Goal: Find specific page/section: Find specific page/section

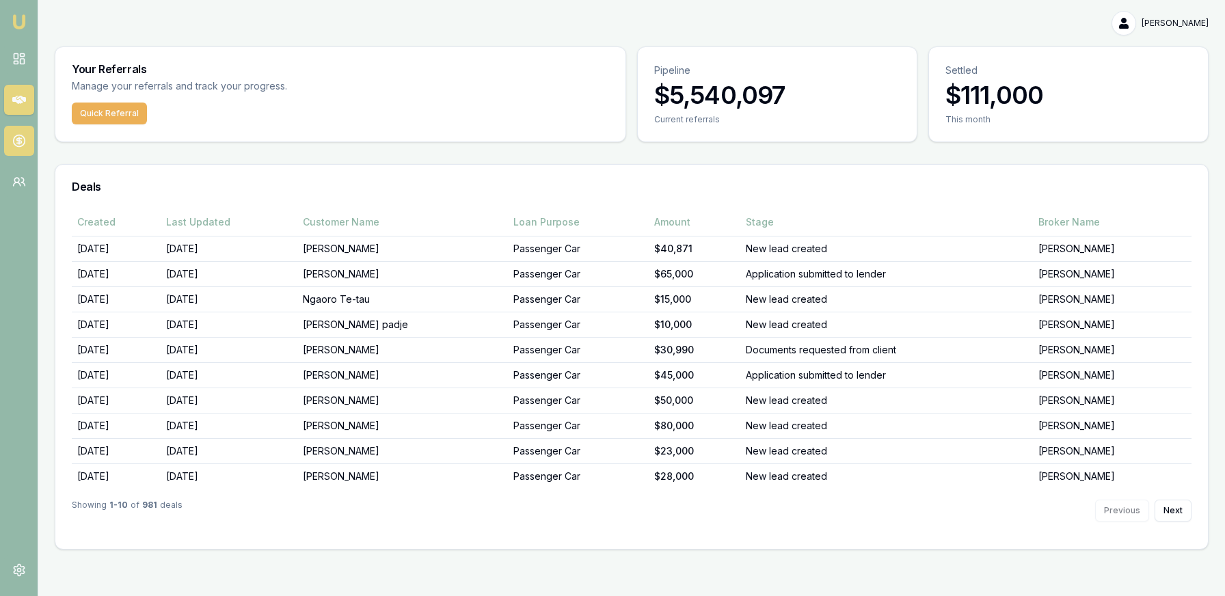
click at [16, 134] on icon at bounding box center [19, 141] width 14 height 14
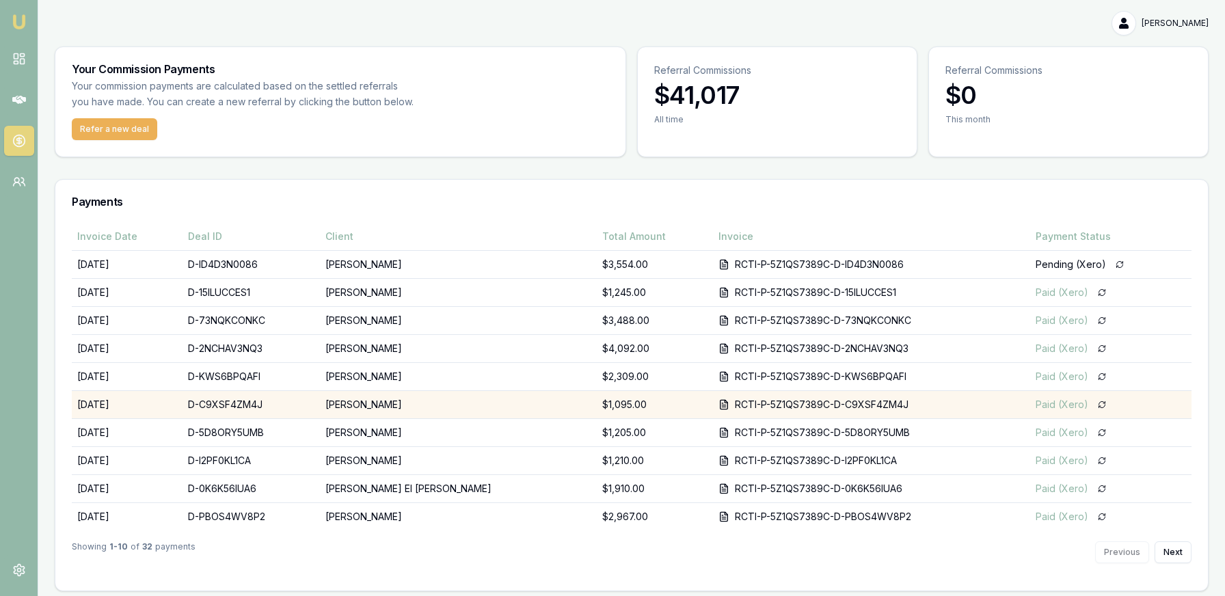
click at [597, 407] on td "$1,095.00" at bounding box center [655, 405] width 116 height 28
click at [421, 412] on td "[PERSON_NAME]" at bounding box center [458, 405] width 276 height 28
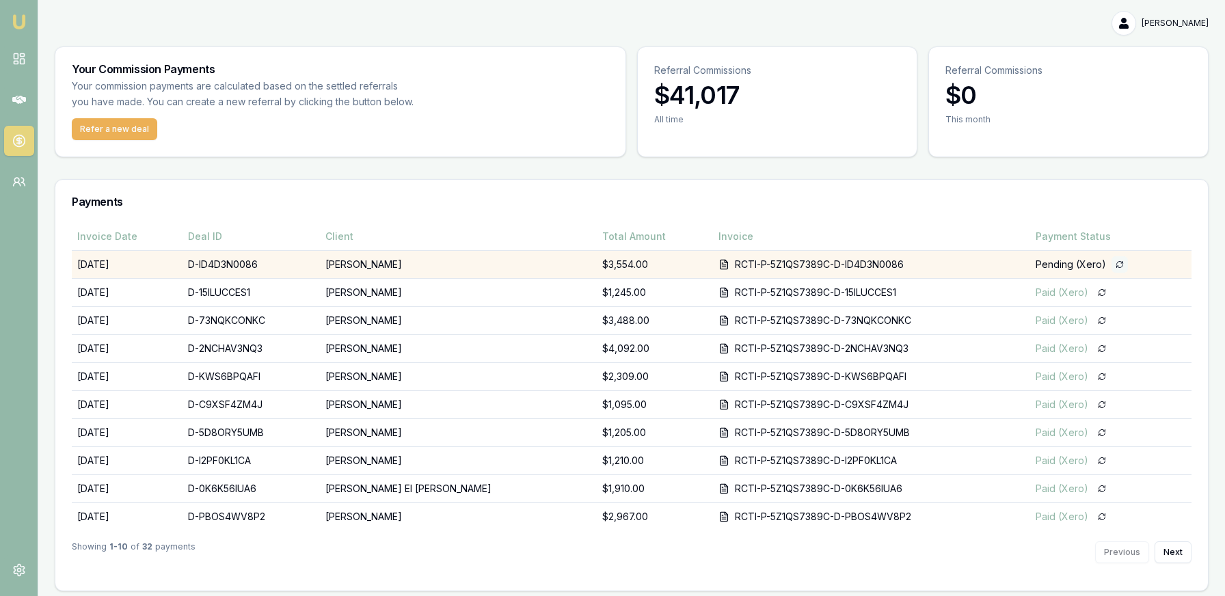
click at [1115, 267] on icon at bounding box center [1119, 264] width 8 height 8
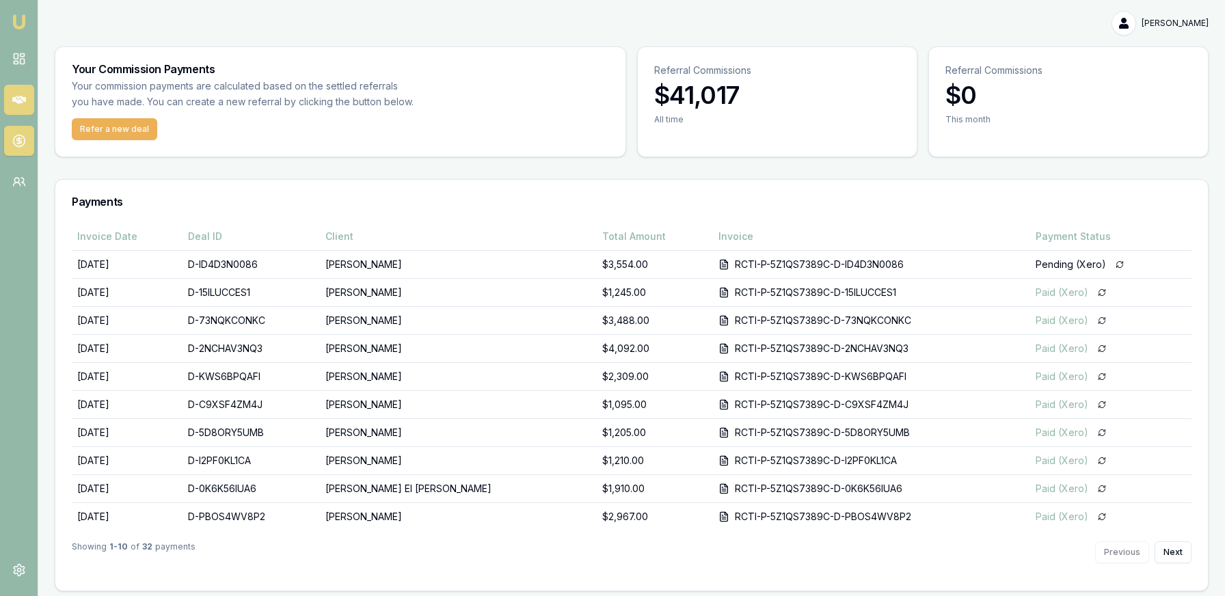
click at [18, 104] on icon at bounding box center [19, 100] width 14 height 14
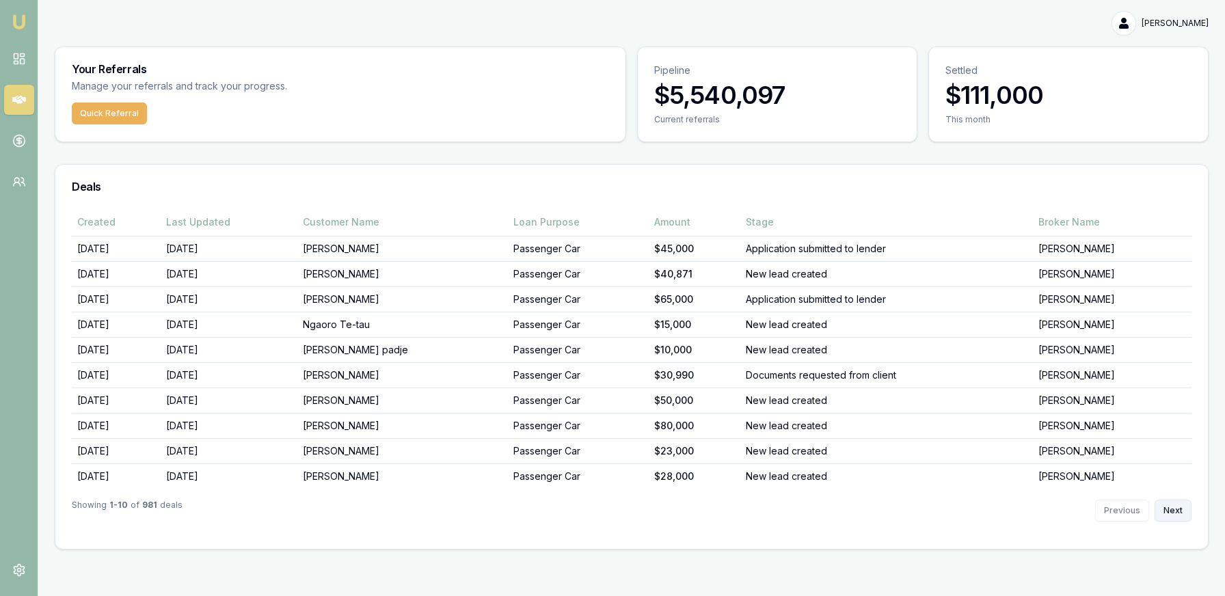
click at [1173, 507] on button "Next" at bounding box center [1172, 511] width 37 height 22
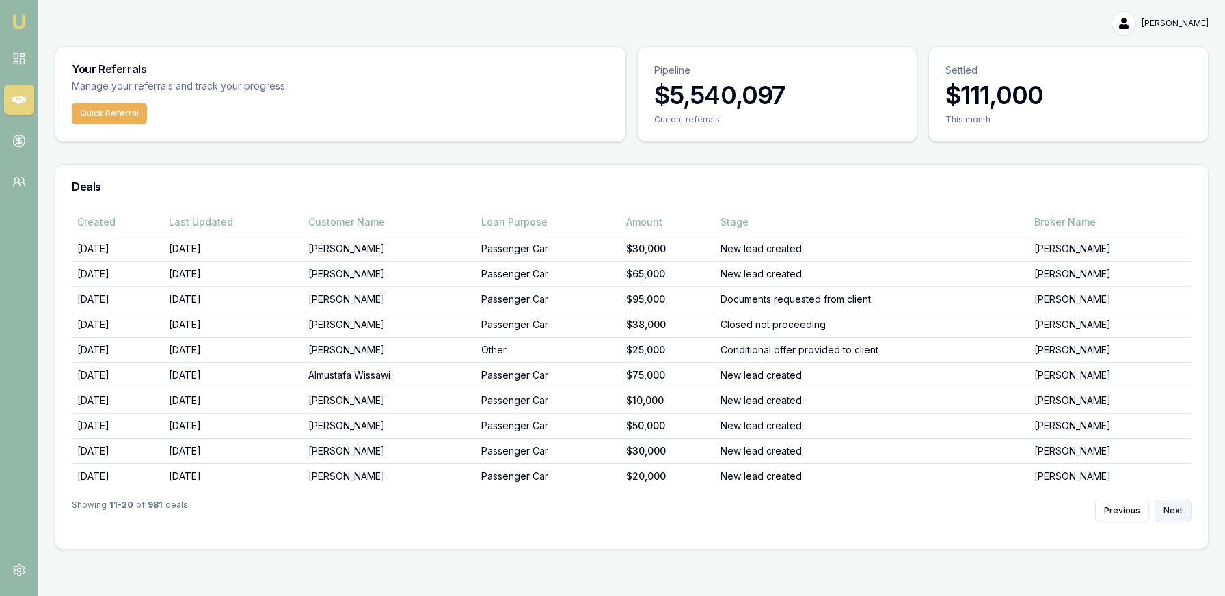
click at [1173, 508] on button "Next" at bounding box center [1172, 511] width 37 height 22
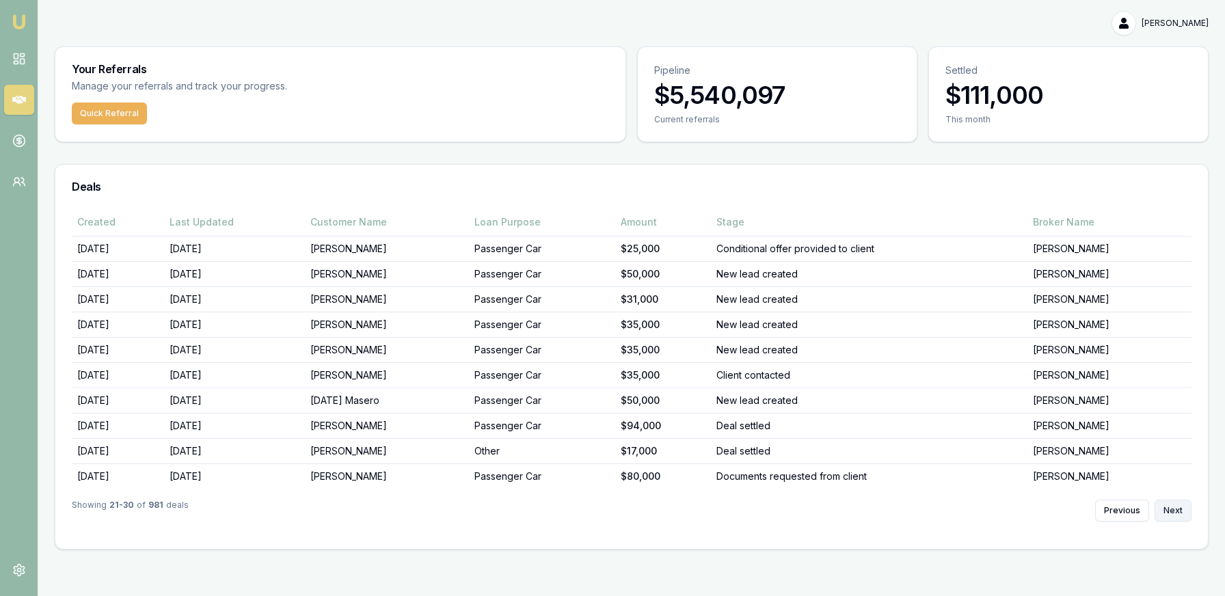
click at [1172, 507] on button "Next" at bounding box center [1172, 511] width 37 height 22
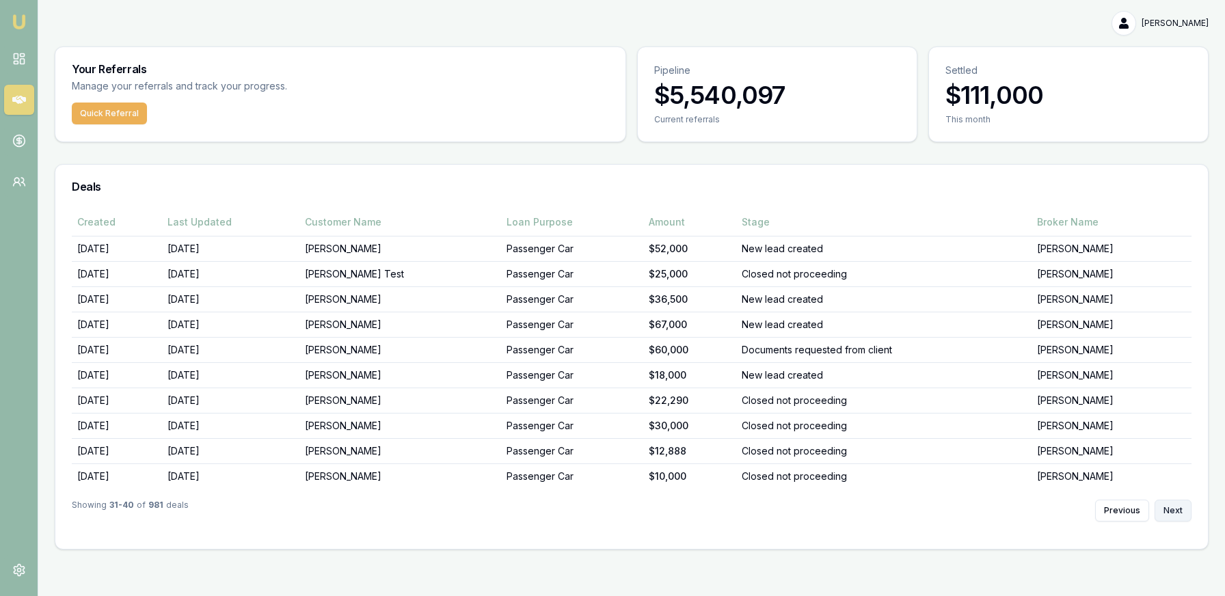
click at [1172, 507] on button "Next" at bounding box center [1172, 511] width 37 height 22
